Goal: Information Seeking & Learning: Check status

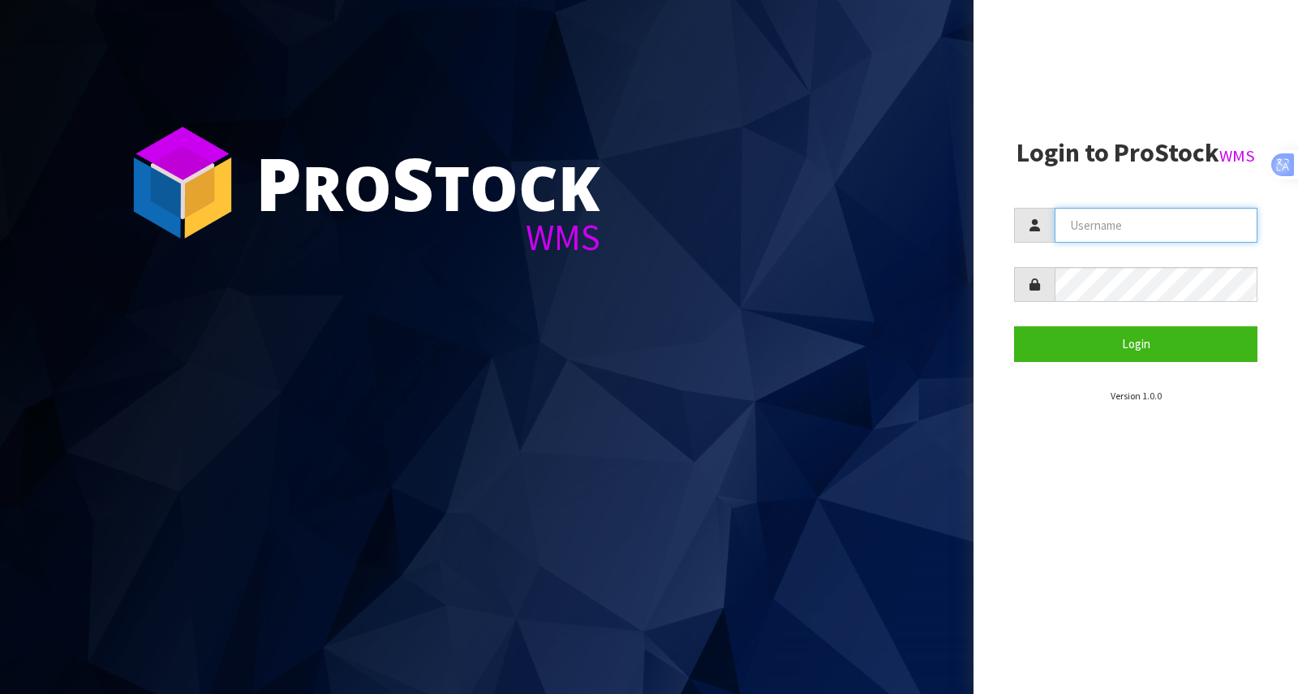
type input "[PERSON_NAME][EMAIL_ADDRESS][DOMAIN_NAME]"
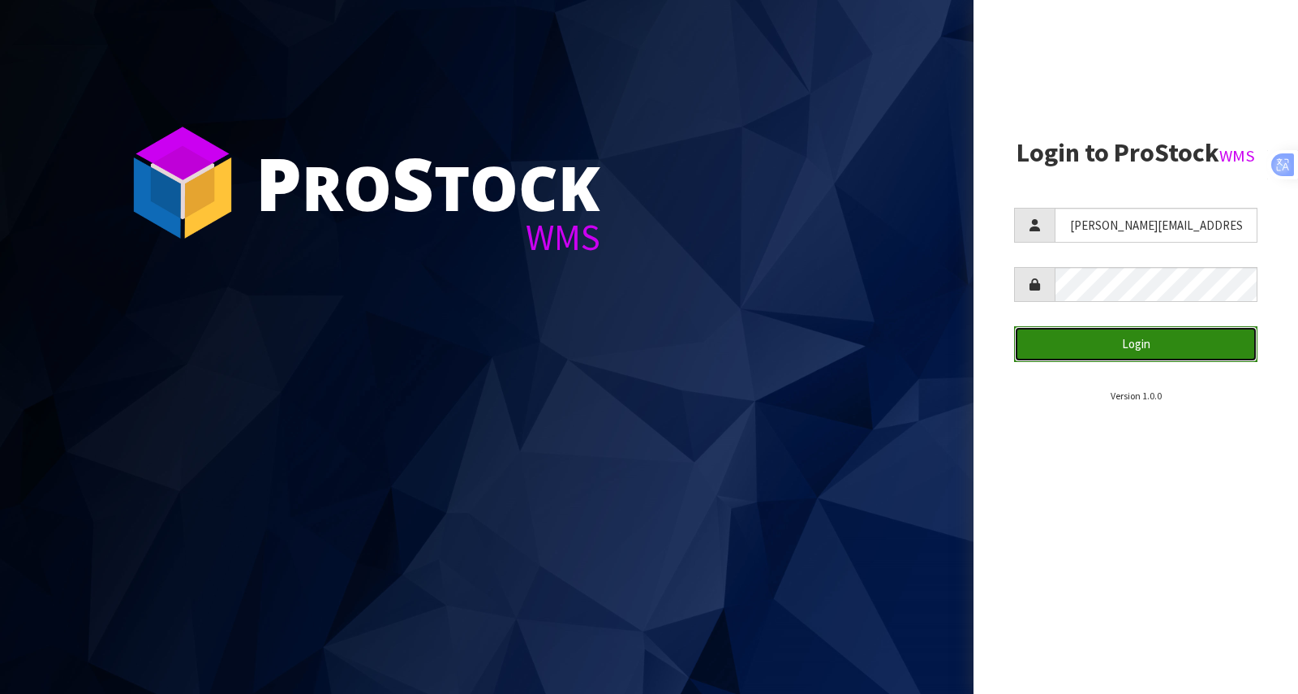
click at [1141, 345] on button "Login" at bounding box center [1135, 343] width 243 height 35
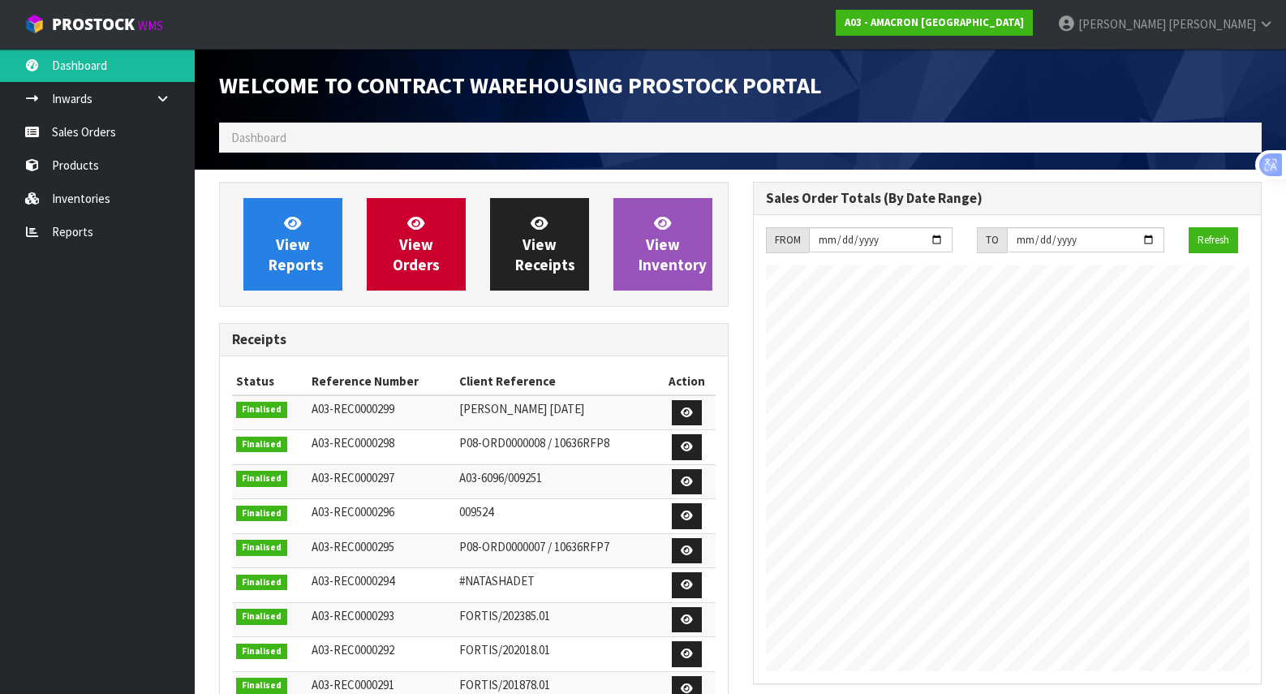
scroll to position [847, 533]
click at [685, 250] on link "View Inventory" at bounding box center [662, 244] width 99 height 92
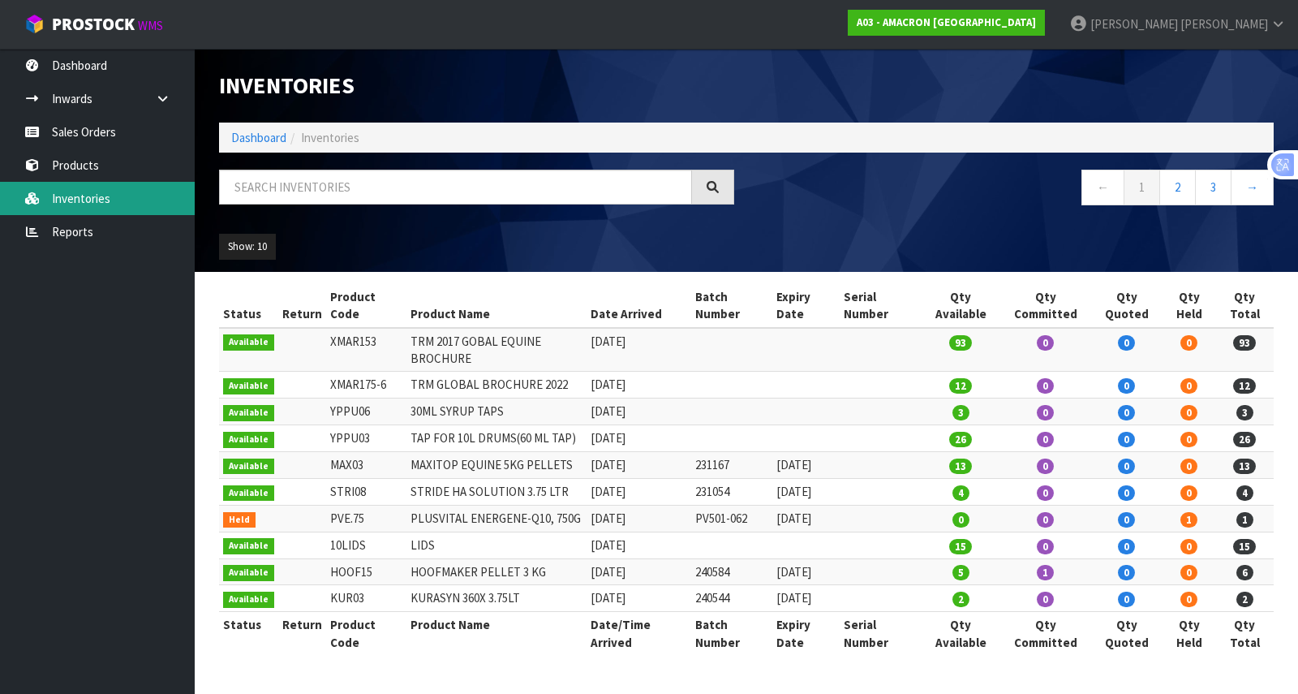
click at [121, 200] on link "Inventories" at bounding box center [97, 198] width 195 height 33
click at [261, 251] on button "Show: 10" at bounding box center [247, 247] width 57 height 26
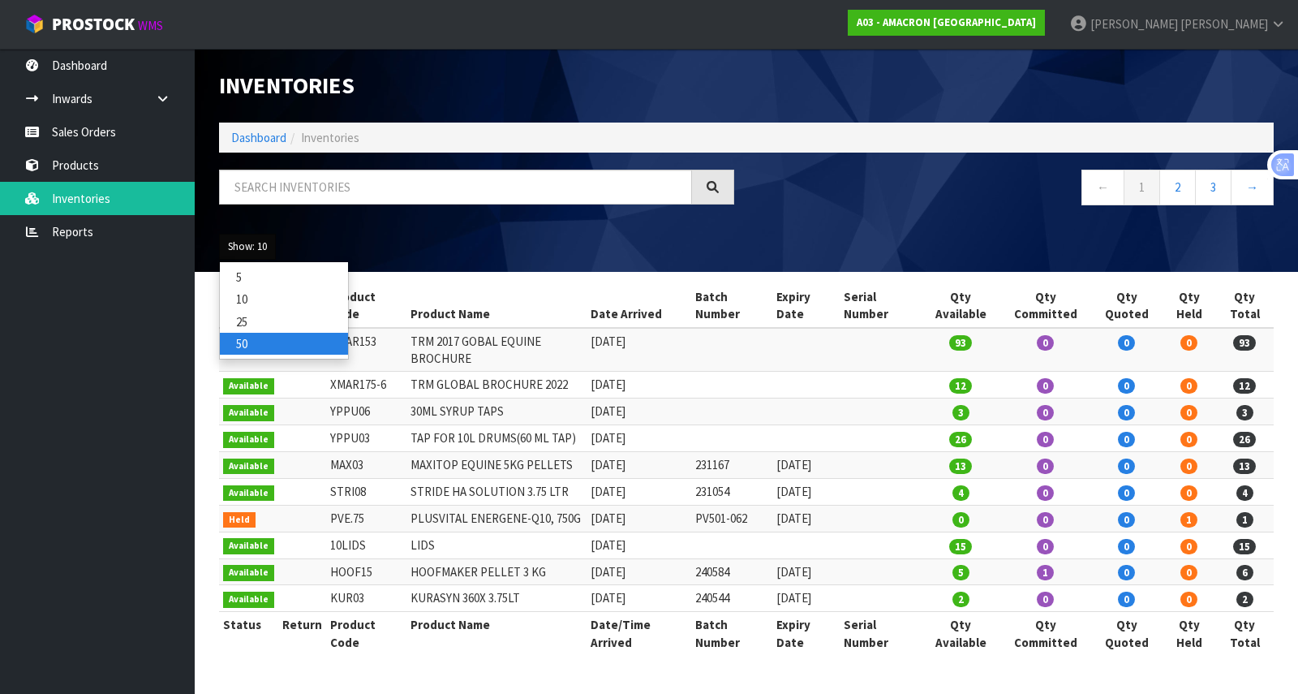
click at [256, 340] on link "50" at bounding box center [284, 344] width 128 height 22
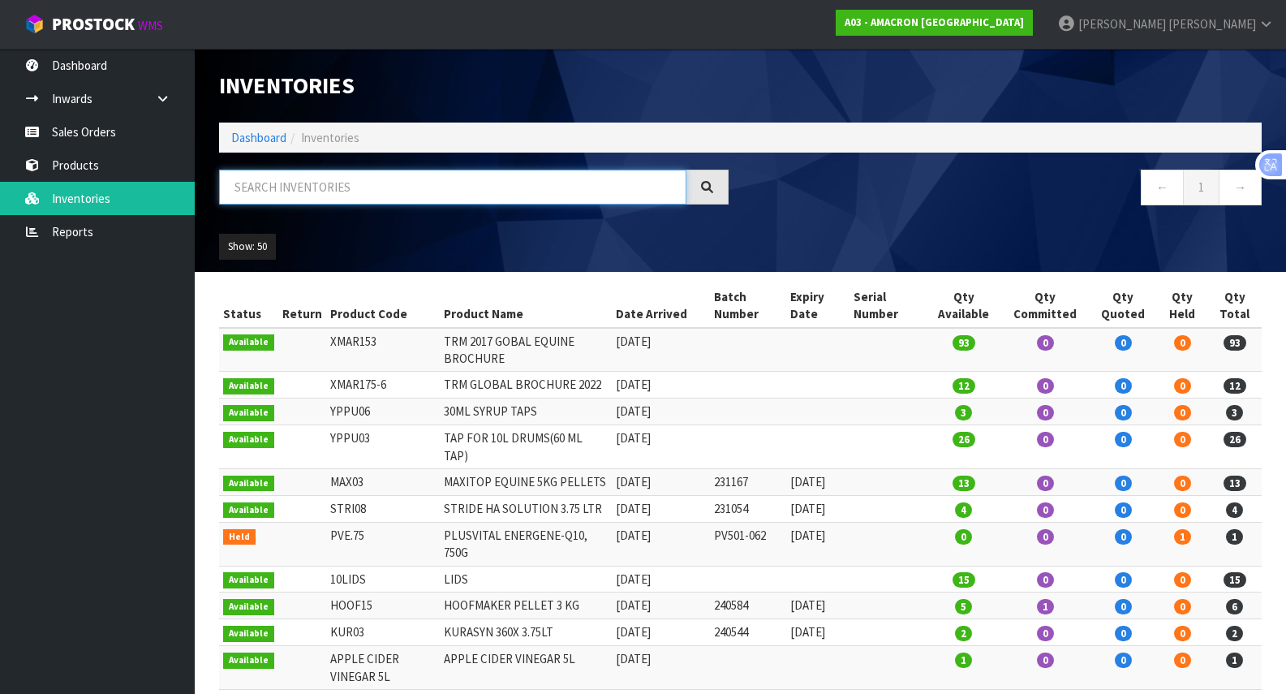
click at [444, 190] on input "text" at bounding box center [452, 187] width 467 height 35
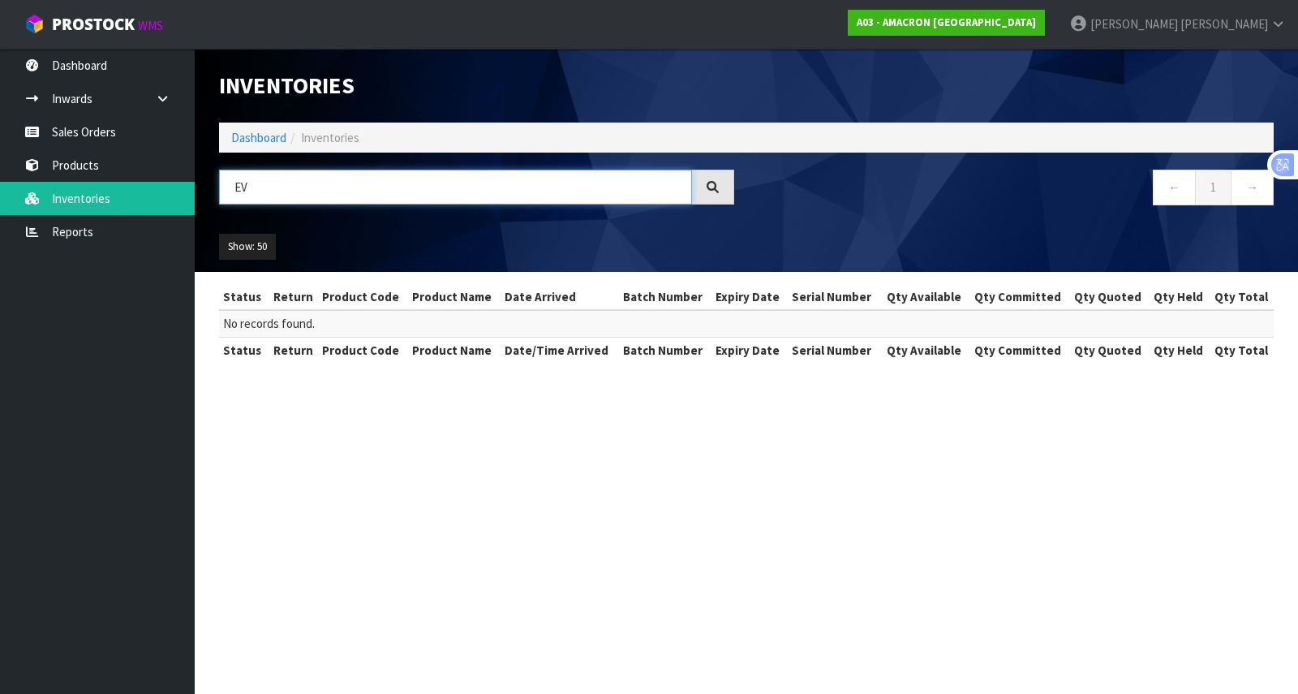
drag, startPoint x: 411, startPoint y: 178, endPoint x: 200, endPoint y: 196, distance: 211.6
click at [200, 196] on header "Inventories Dashboard Inventories EV ← 1 → Show: 50 5 10 25 50 All Show Stock" at bounding box center [746, 160] width 1103 height 223
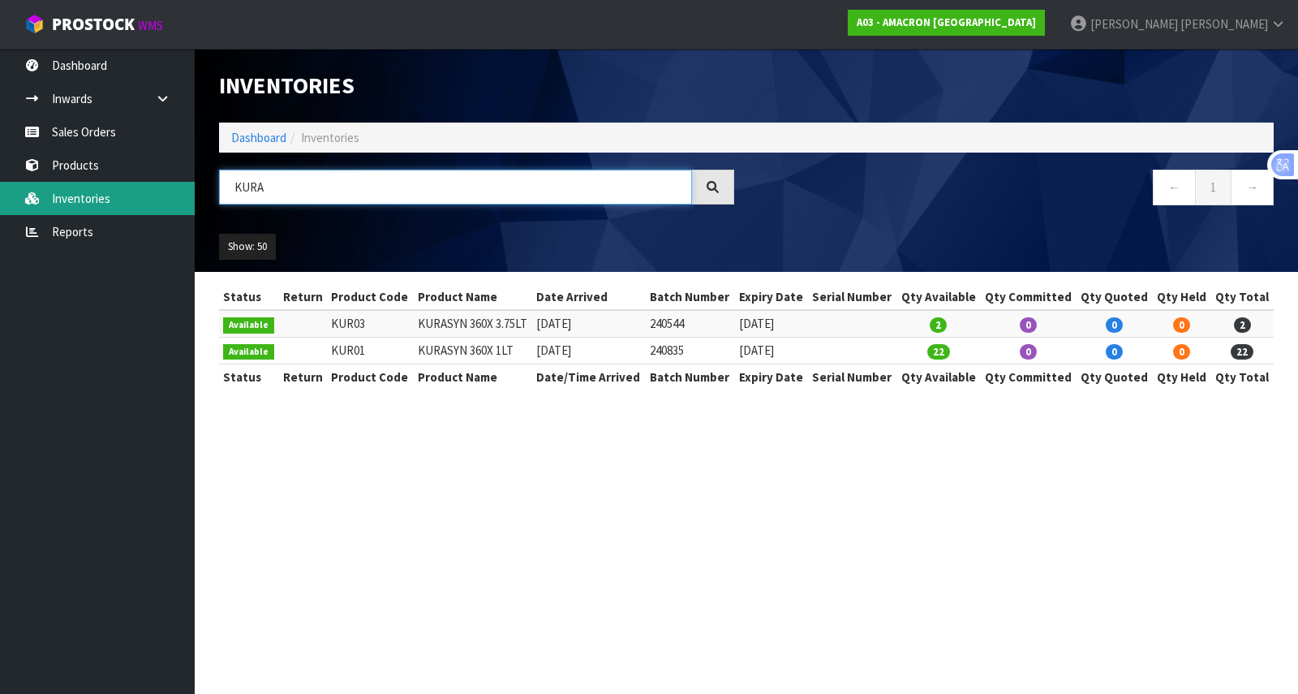
drag, startPoint x: 294, startPoint y: 194, endPoint x: 141, endPoint y: 191, distance: 153.4
click at [141, 191] on body "Toggle navigation ProStock WMS A03 - AMACRON [GEOGRAPHIC_DATA] [PERSON_NAME] Lo…" at bounding box center [649, 347] width 1298 height 694
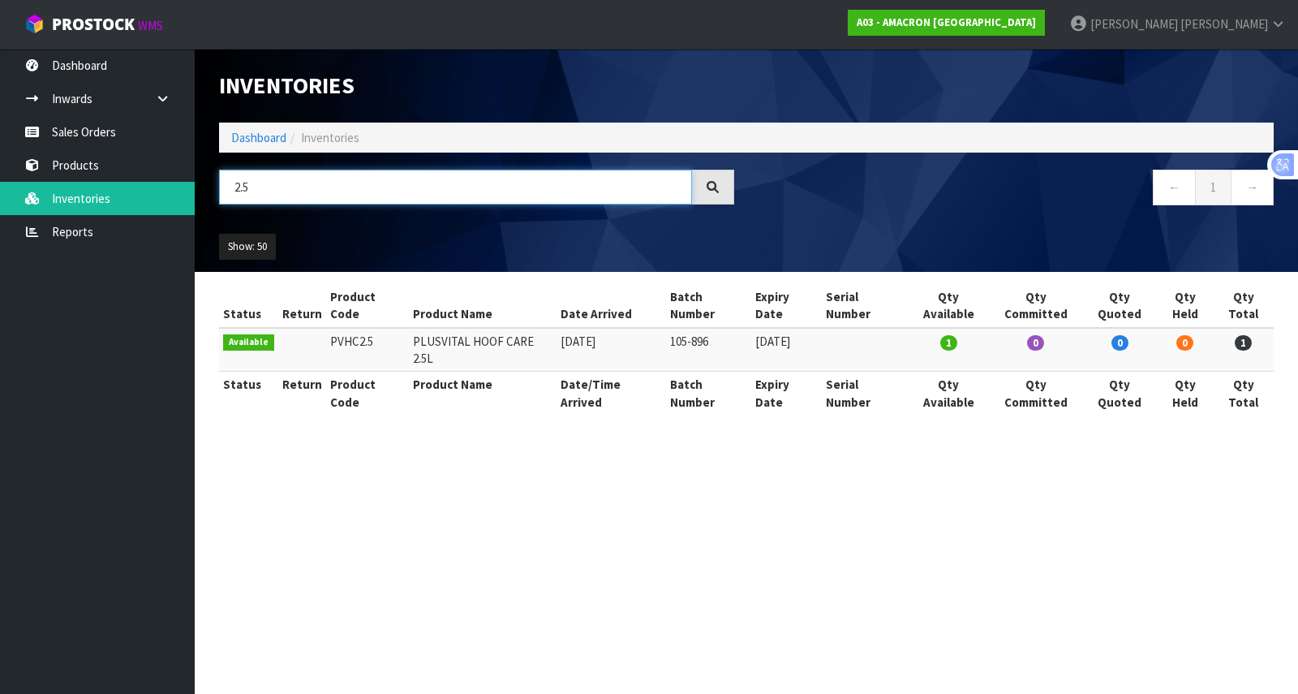
drag, startPoint x: 380, startPoint y: 192, endPoint x: 234, endPoint y: 170, distance: 147.7
click at [209, 176] on div "2.5" at bounding box center [476, 193] width 539 height 47
drag, startPoint x: 307, startPoint y: 191, endPoint x: 207, endPoint y: 209, distance: 101.5
click at [207, 209] on div "PVRS5" at bounding box center [476, 193] width 539 height 47
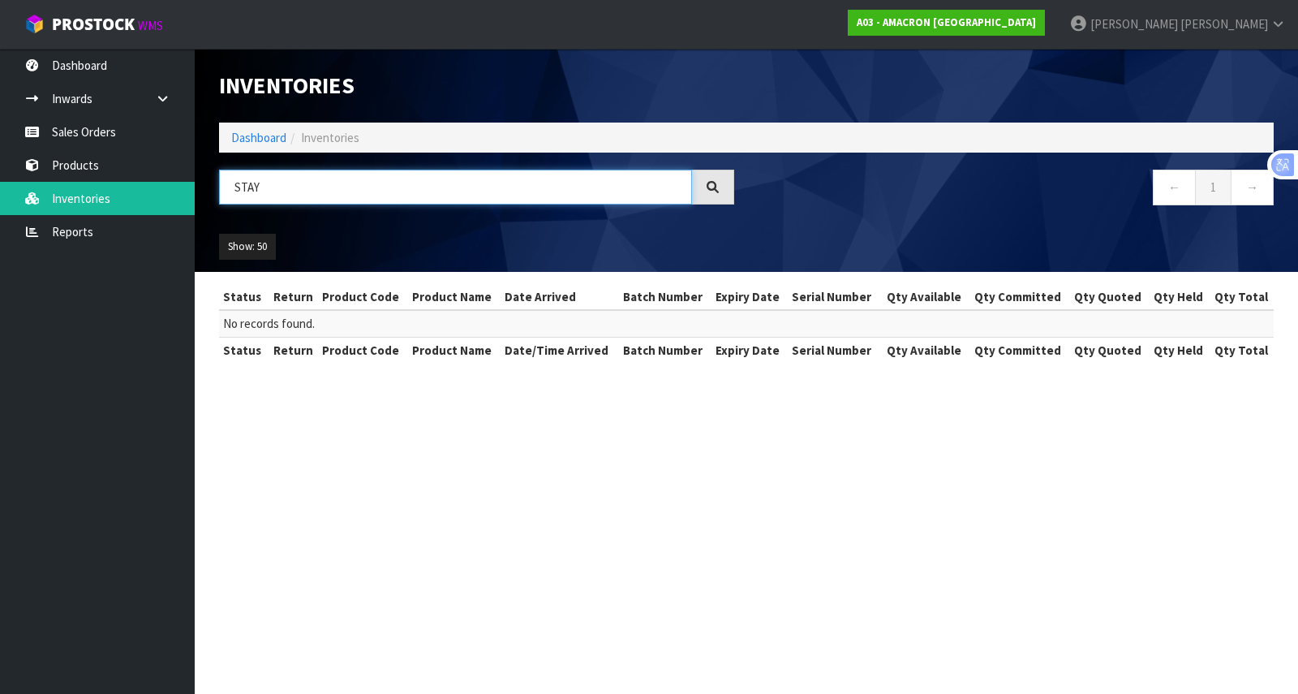
drag, startPoint x: 308, startPoint y: 187, endPoint x: 245, endPoint y: 190, distance: 63.4
click at [245, 190] on input "STAY" at bounding box center [455, 187] width 473 height 35
type input "STRIO"
click at [704, 192] on div at bounding box center [713, 187] width 42 height 35
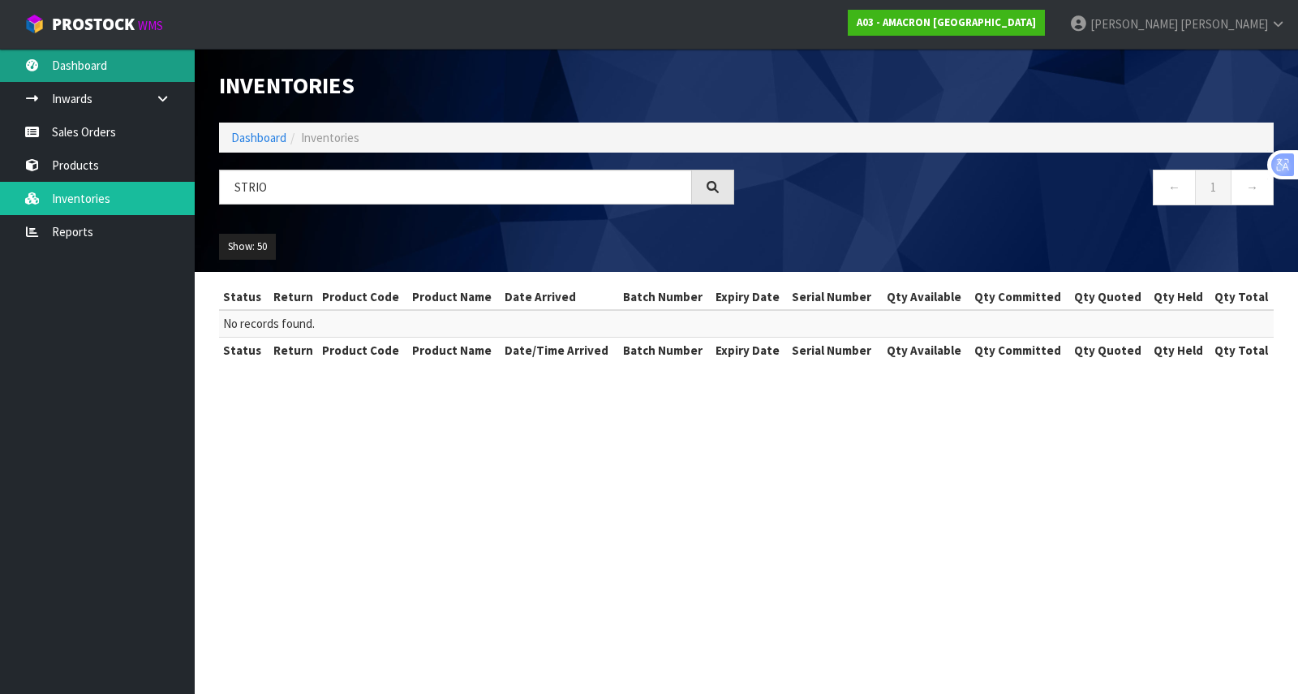
click at [93, 71] on link "Dashboard" at bounding box center [97, 65] width 195 height 33
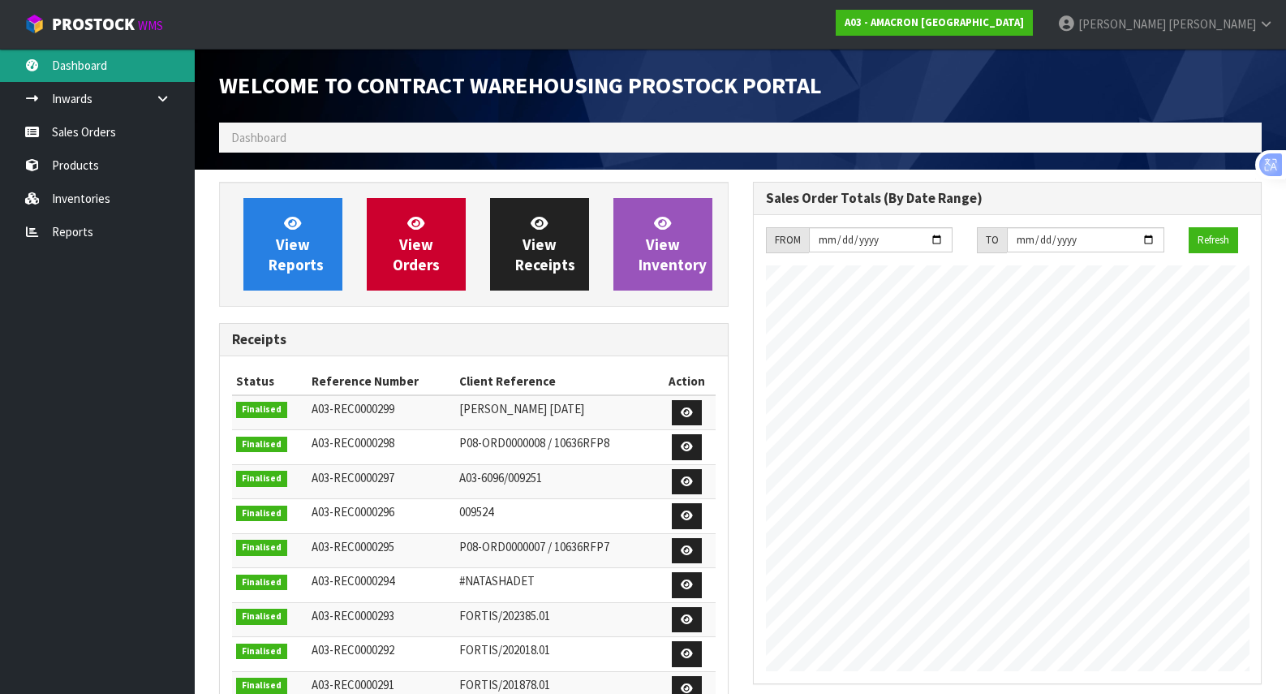
scroll to position [847, 533]
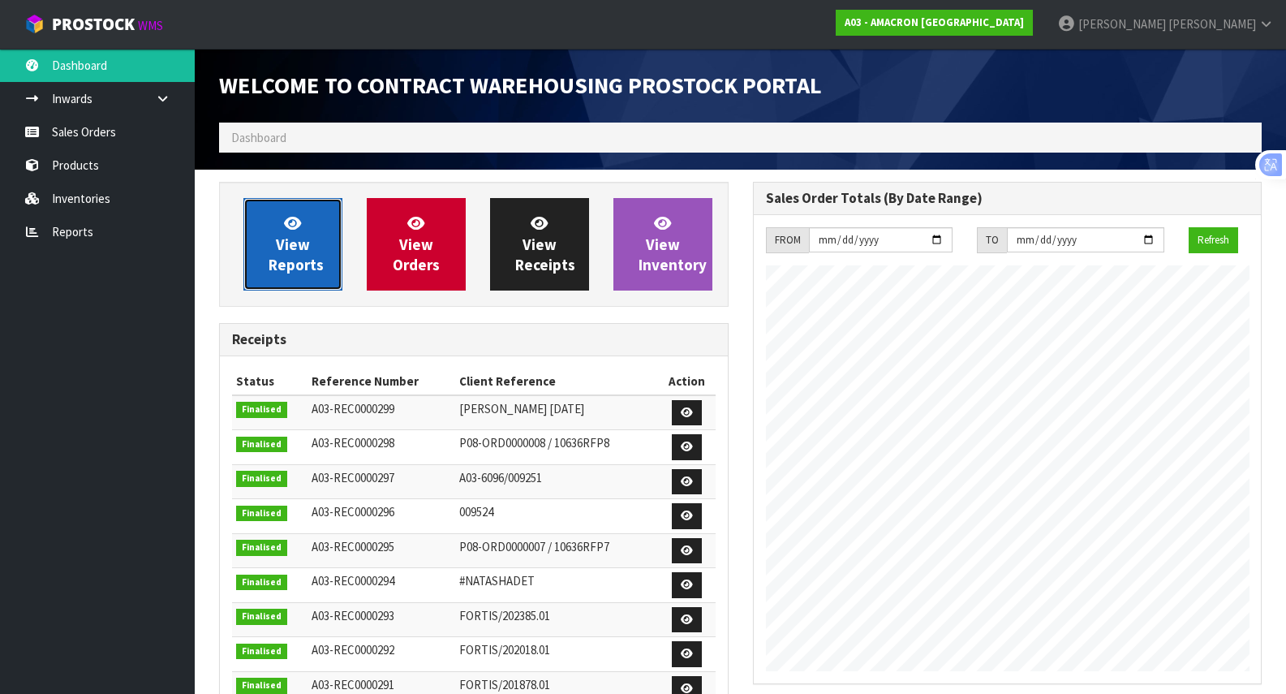
click at [306, 269] on span "View Reports" at bounding box center [296, 243] width 55 height 61
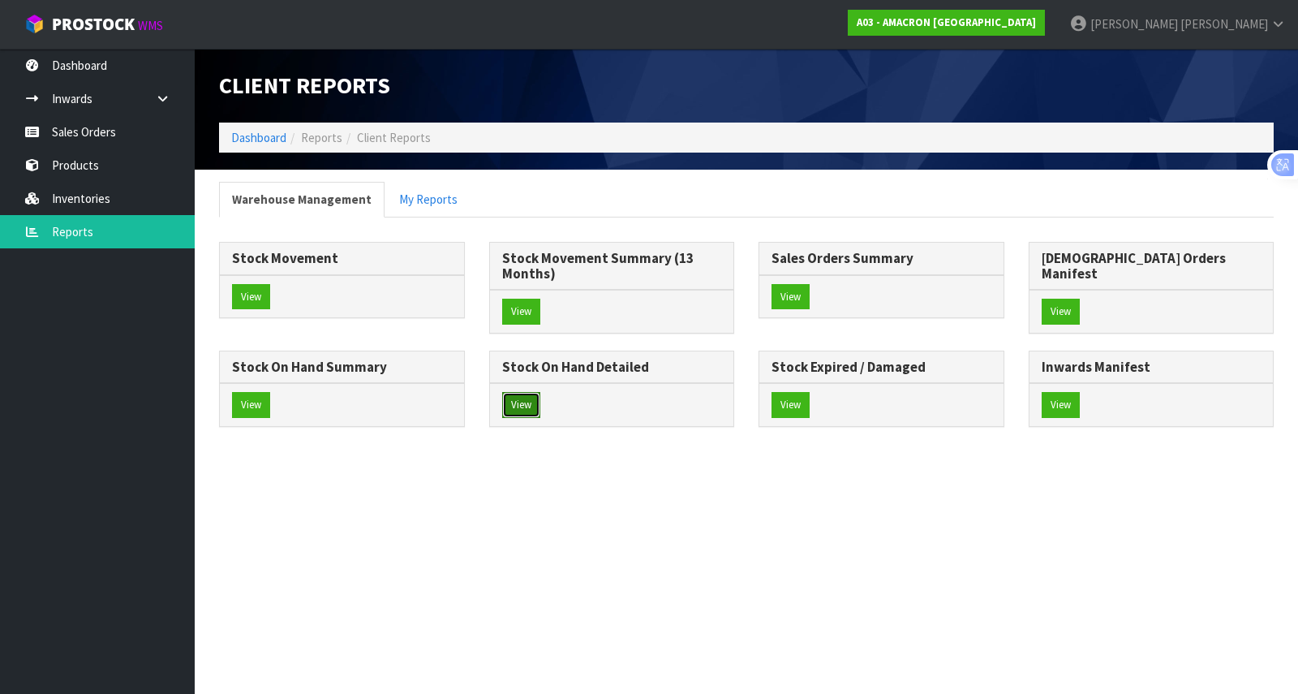
click at [540, 392] on button "View" at bounding box center [521, 405] width 38 height 26
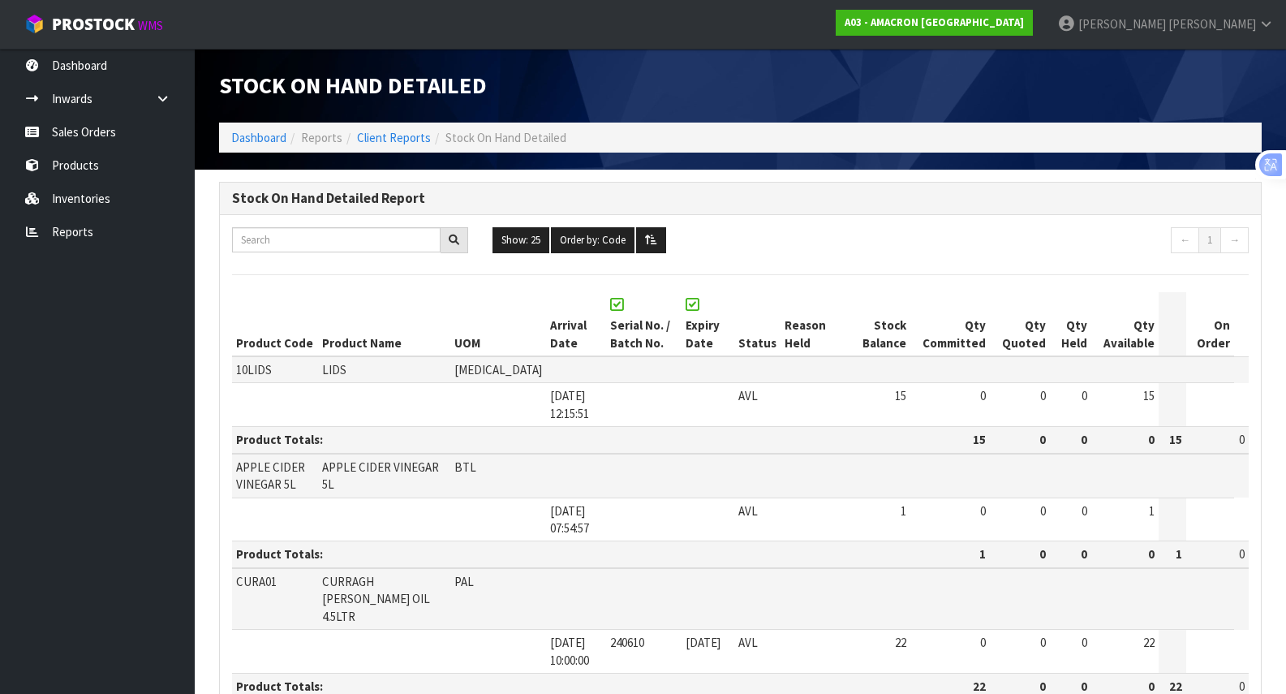
click at [1074, 227] on nav "← 1 →" at bounding box center [1130, 242] width 236 height 30
click at [575, 250] on button "Order by: Code" at bounding box center [593, 240] width 84 height 26
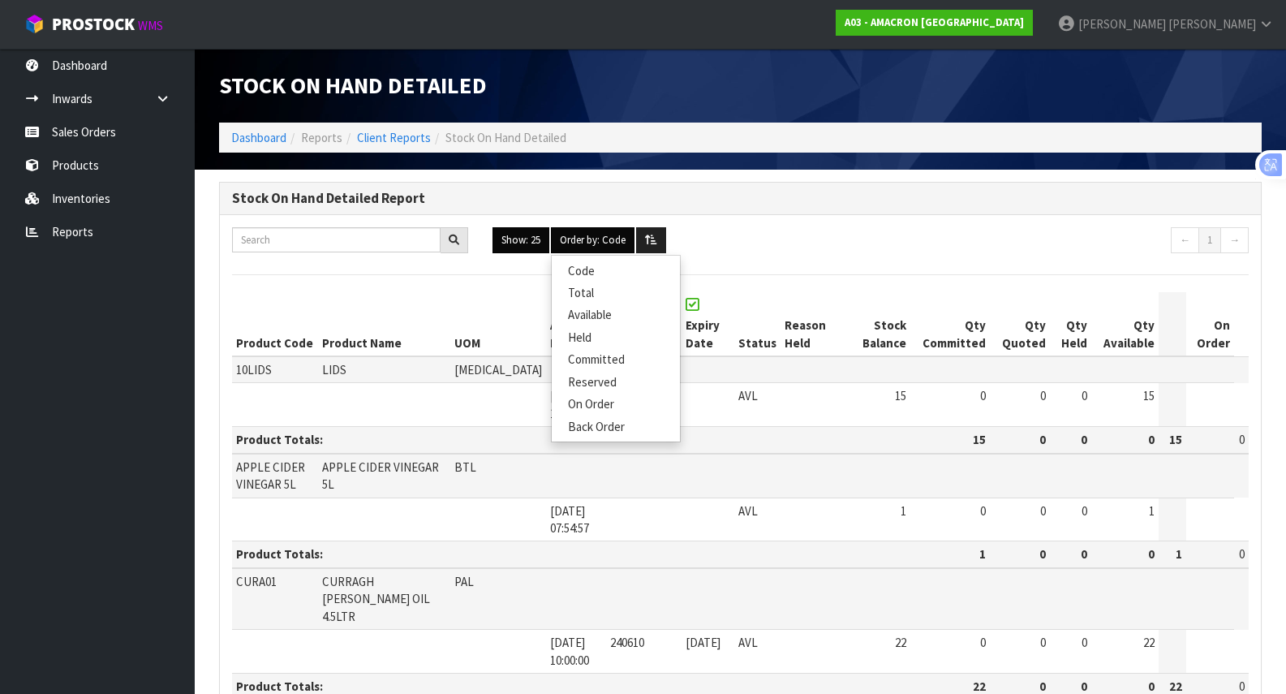
click at [537, 248] on button "Show: 25" at bounding box center [520, 240] width 57 height 26
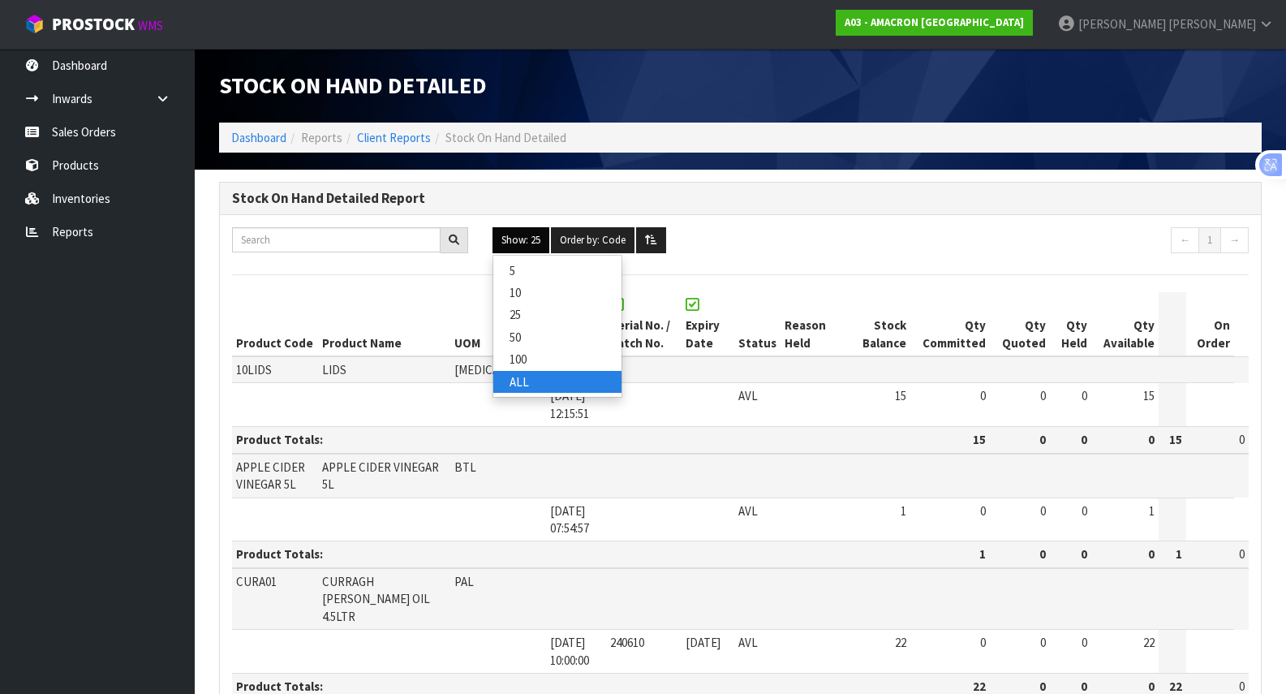
click at [594, 378] on link "ALL" at bounding box center [557, 382] width 128 height 22
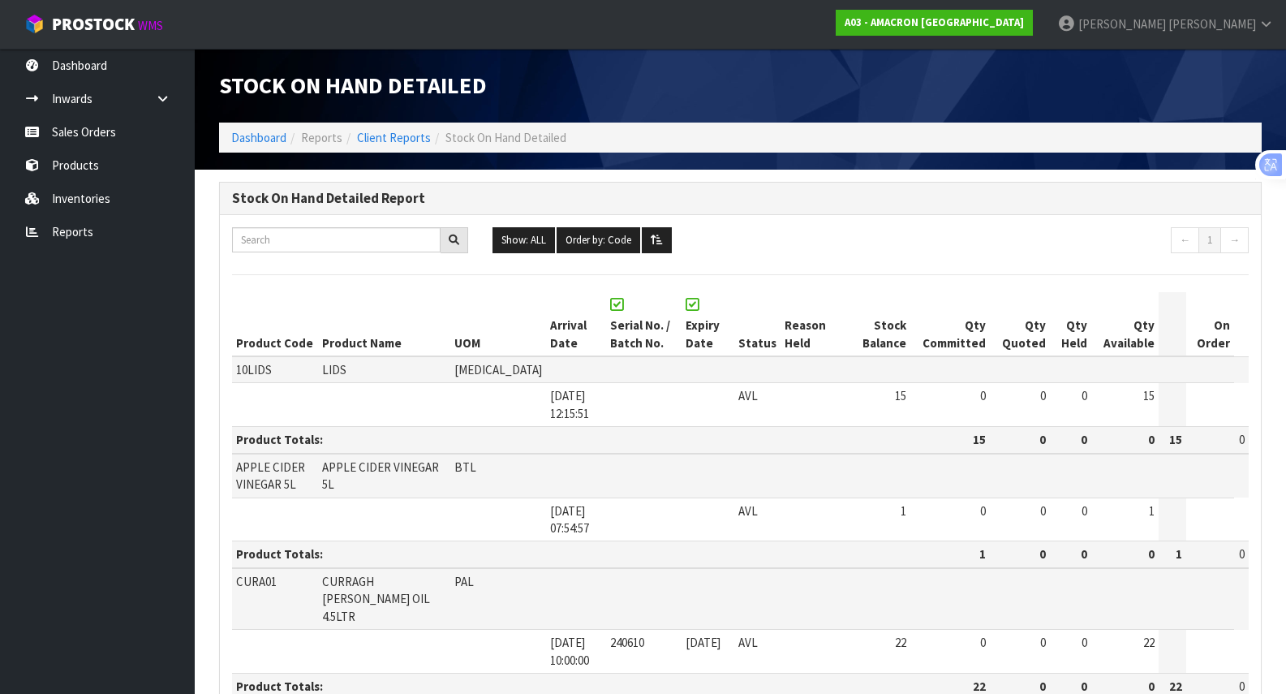
click at [1108, 204] on h3 "Stock On Hand Detailed Report" at bounding box center [740, 198] width 1016 height 15
drag, startPoint x: 1067, startPoint y: 239, endPoint x: 1107, endPoint y: 225, distance: 43.1
click at [1085, 235] on nav "← 1 →" at bounding box center [1130, 242] width 236 height 30
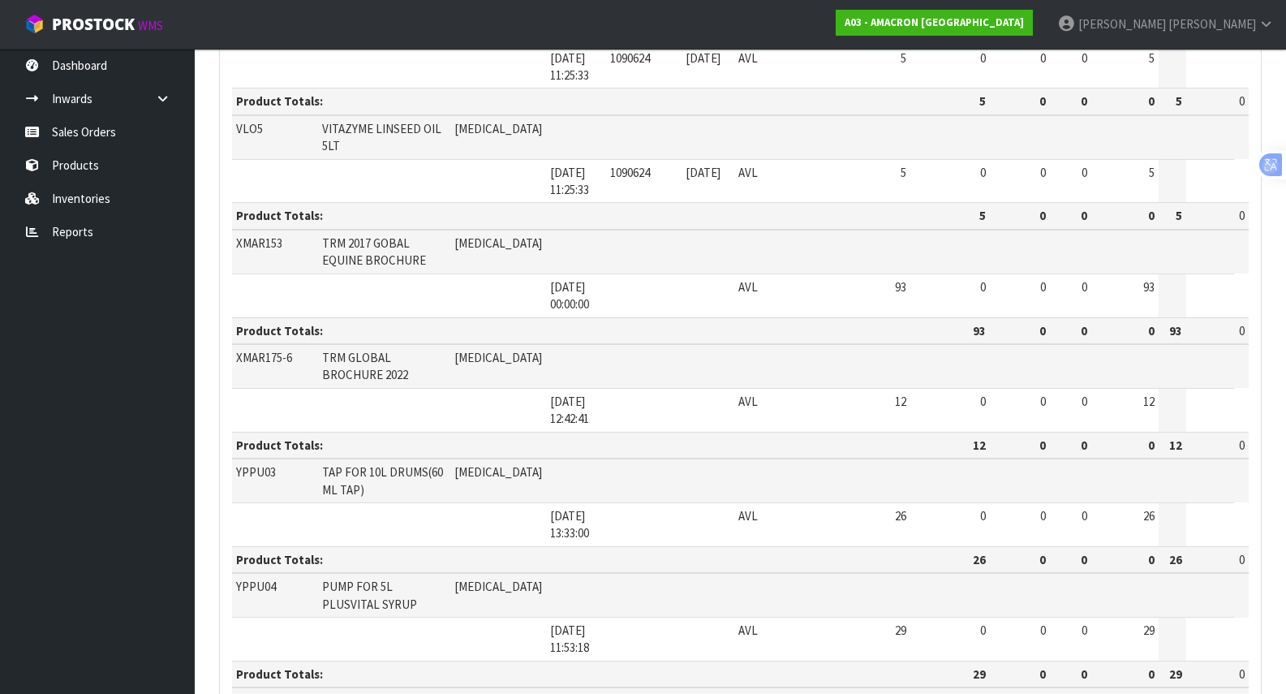
scroll to position [2217, 0]
